Goal: Task Accomplishment & Management: Use online tool/utility

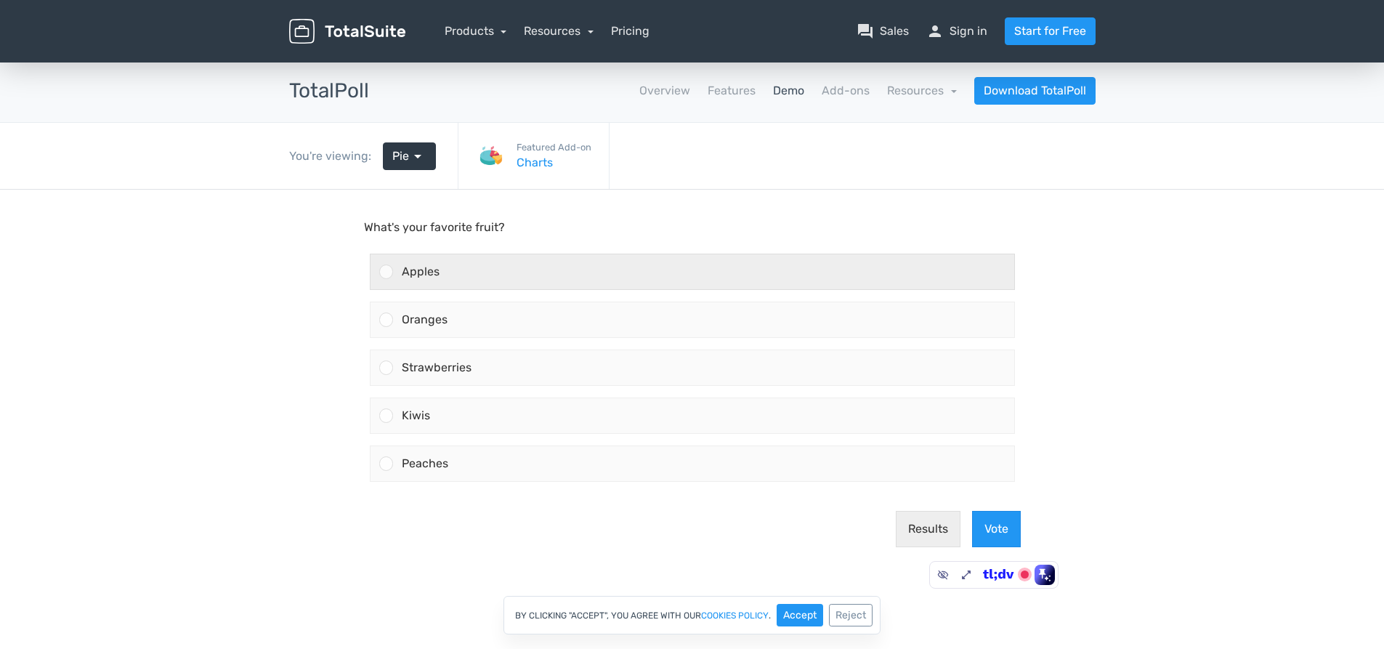
click at [514, 275] on div "Apples" at bounding box center [703, 271] width 621 height 35
click at [386, 272] on input "Apples" at bounding box center [386, 272] width 0 height 0
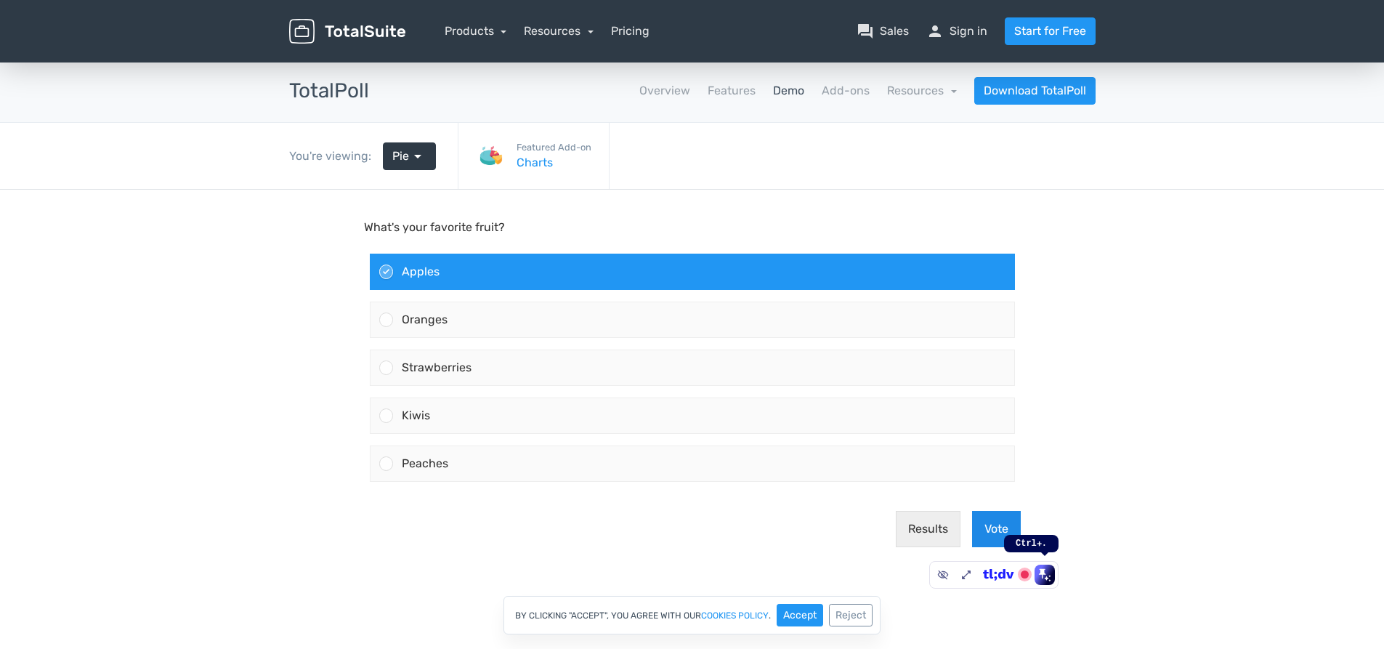
click at [989, 522] on button "Vote" at bounding box center [996, 529] width 49 height 36
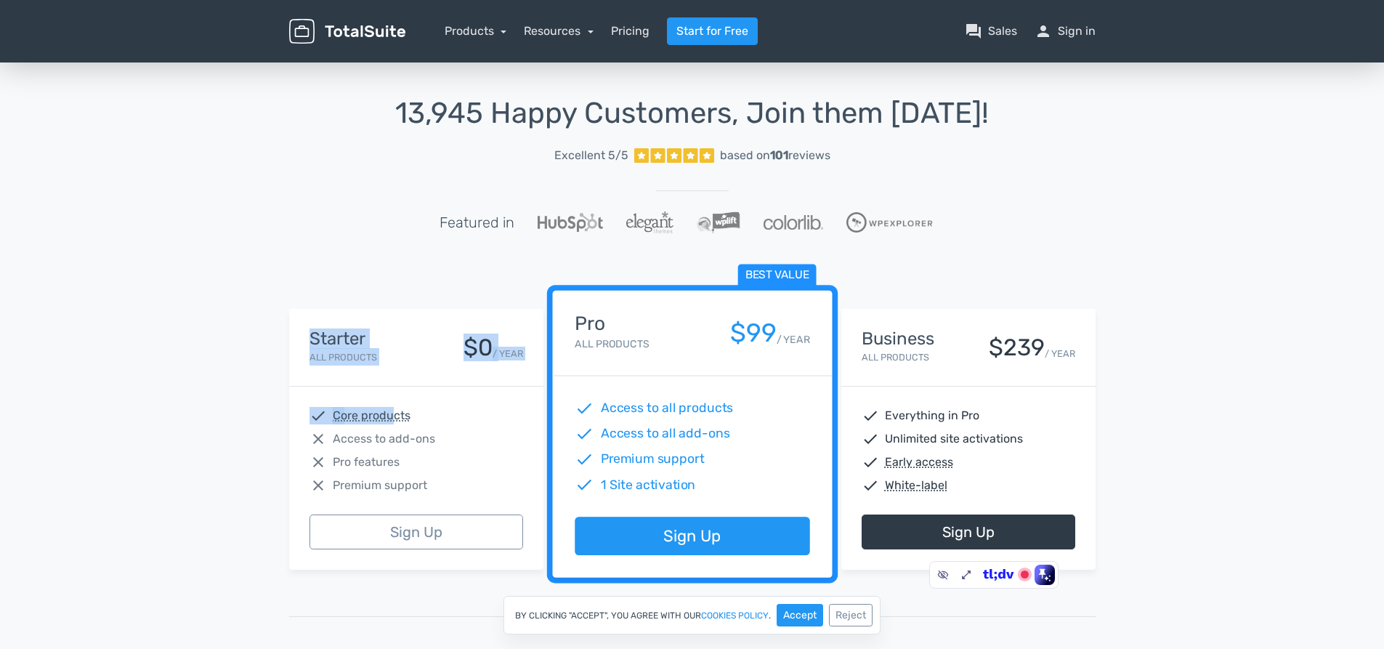
drag, startPoint x: 298, startPoint y: 331, endPoint x: 392, endPoint y: 404, distance: 118.6
click at [392, 404] on div "Starter All Products $0 / YEAR check Core products close Access to add-ons clos…" at bounding box center [416, 439] width 254 height 261
click at [248, 299] on div "13,945 Happy Customers, Join them Today! Excellent 5/5 based on 101 reviews Fea…" at bounding box center [692, 537] width 1384 height 954
drag, startPoint x: 386, startPoint y: 344, endPoint x: 294, endPoint y: 344, distance: 91.5
click at [294, 344] on div "Starter All Products $0 / YEAR" at bounding box center [416, 348] width 254 height 78
